Goal: Obtain resource: Download file/media

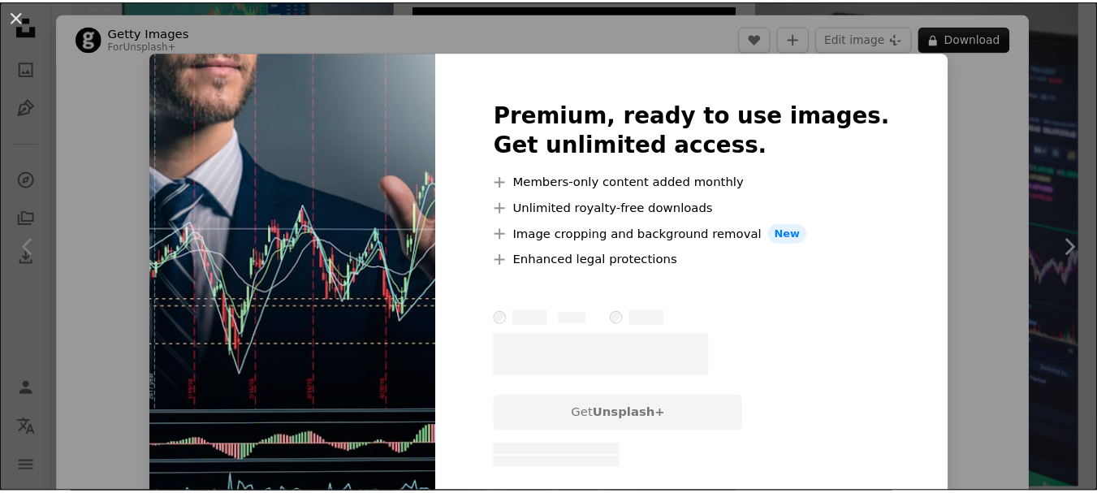
scroll to position [893, 0]
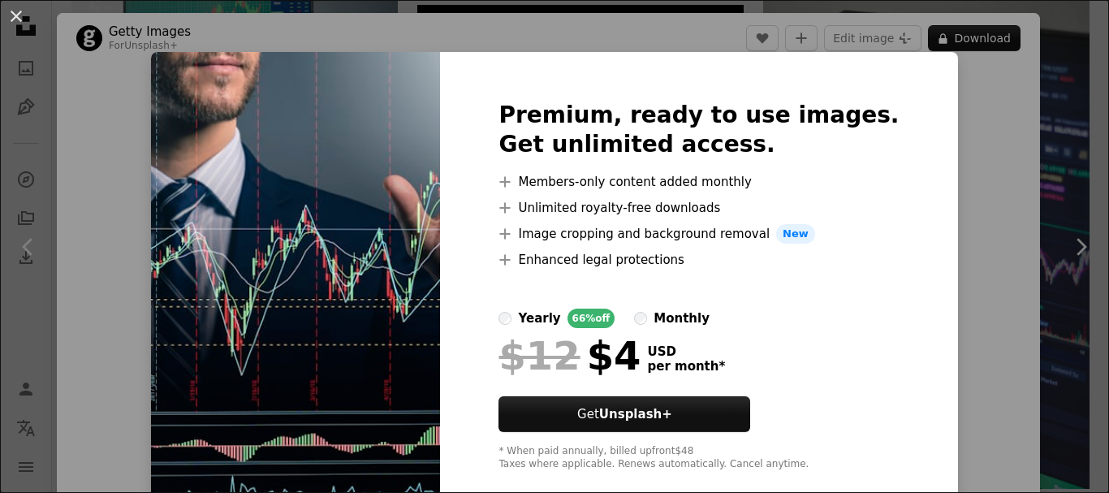
click at [995, 129] on div "An X shape Premium, ready to use images. Get unlimited access. A plus sign Memb…" at bounding box center [554, 246] width 1109 height 493
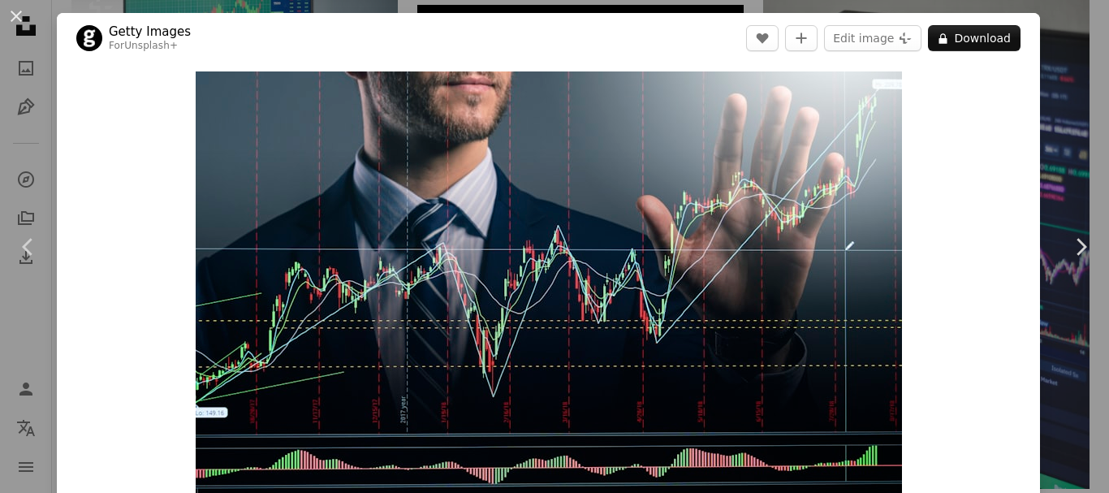
click at [40, 23] on div "An X shape Chevron left Chevron right Getty Images For Unsplash+ A heart A plus…" at bounding box center [554, 246] width 1109 height 493
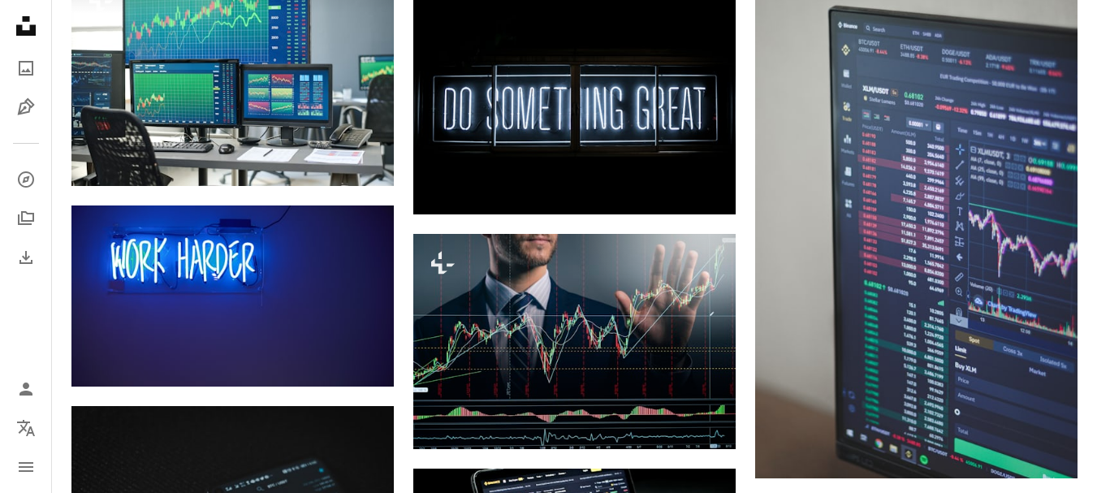
click at [17, 16] on icon "Unsplash logo Unsplash Home" at bounding box center [26, 26] width 32 height 32
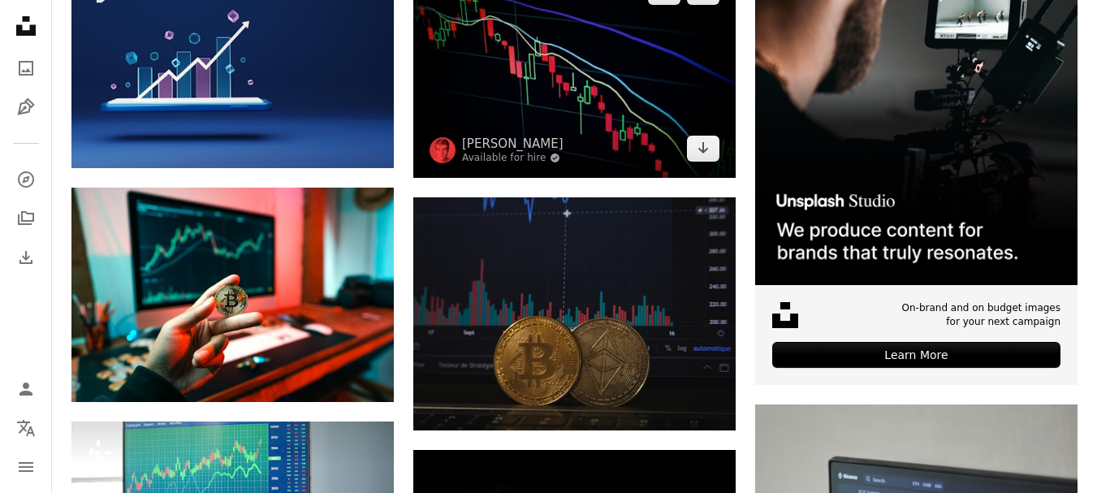
scroll to position [406, 0]
